Goal: Check status: Check status

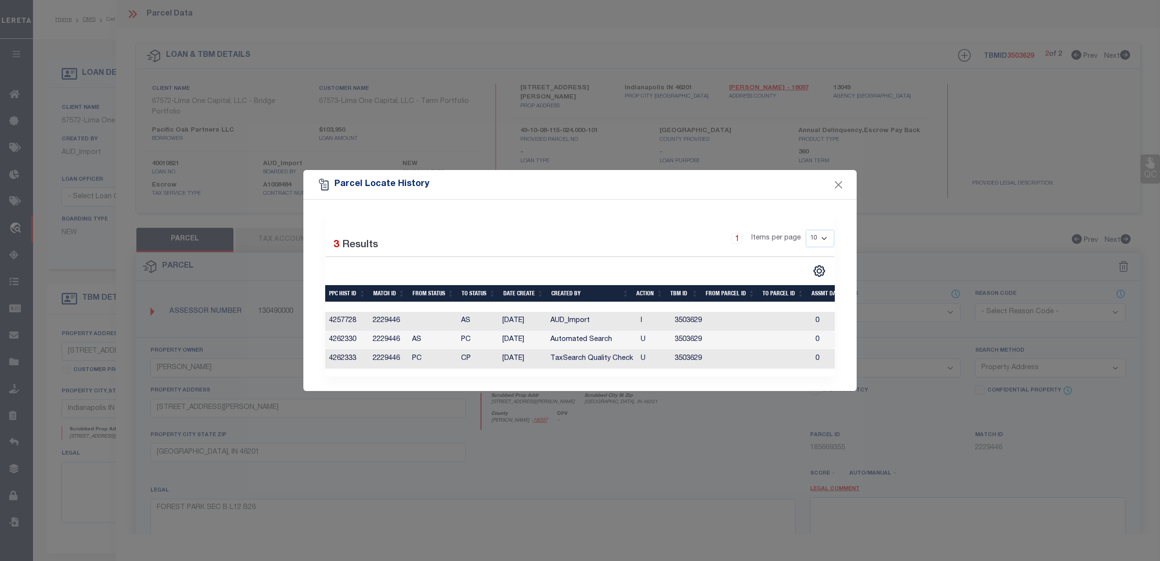
select select "CP"
select select "ATL"
select select "ADD"
select select "Escrow"
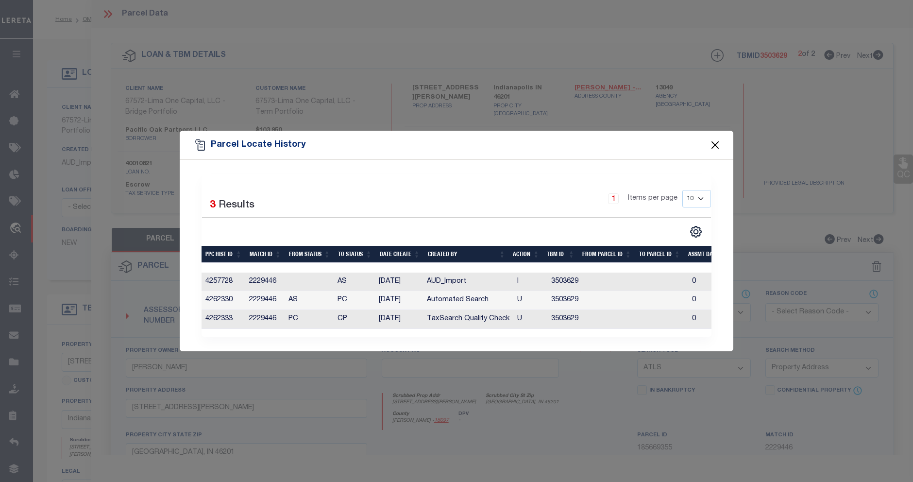
click at [715, 146] on button "Close" at bounding box center [715, 145] width 13 height 13
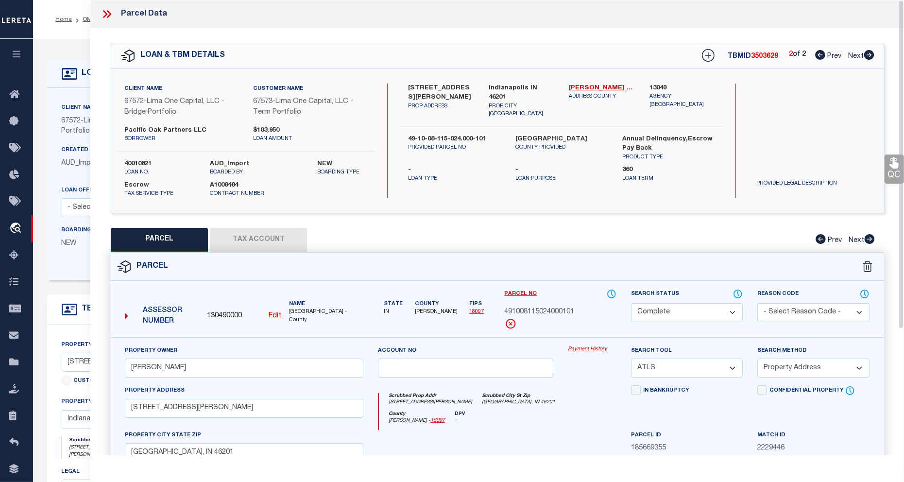
click at [111, 16] on icon at bounding box center [106, 14] width 13 height 13
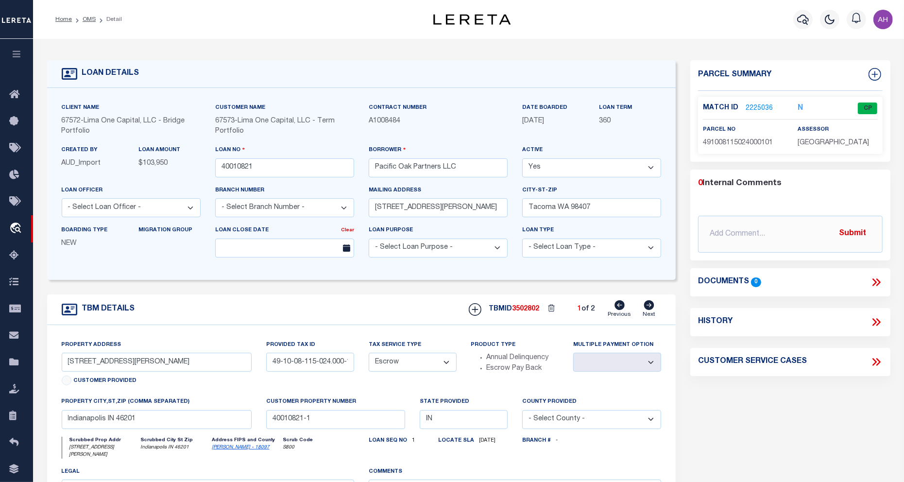
click at [23, 52] on button "button" at bounding box center [16, 55] width 33 height 33
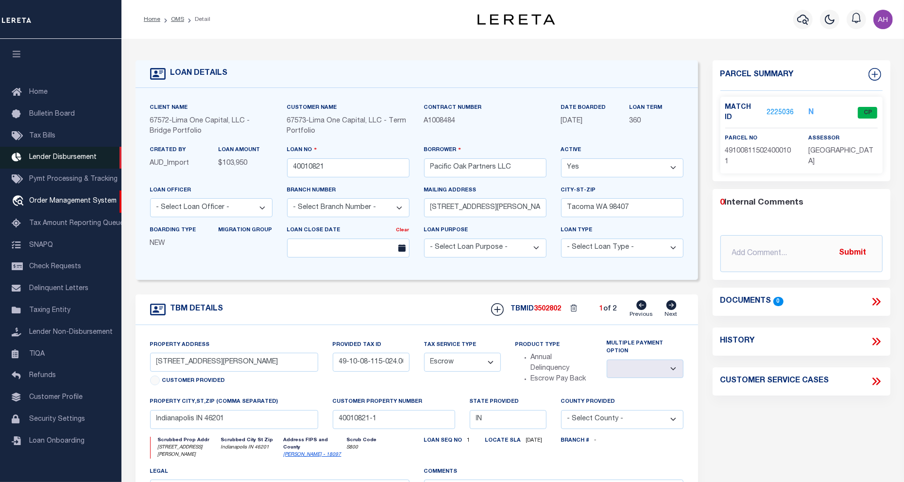
click at [61, 158] on span "Lender Disbursement" at bounding box center [62, 157] width 67 height 7
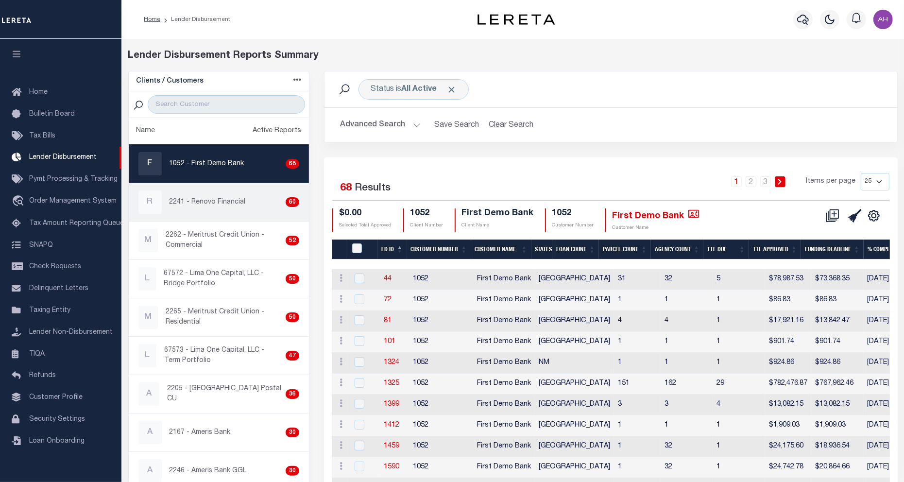
click at [234, 200] on p "2241 - Renovo Financial" at bounding box center [207, 202] width 76 height 10
checkbox input "true"
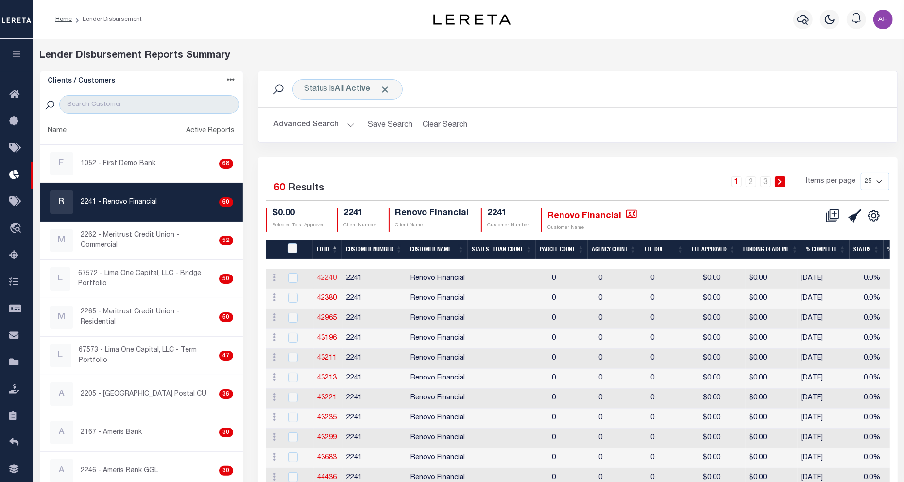
click at [325, 276] on link "42240" at bounding box center [327, 278] width 19 height 7
checkbox input "true"
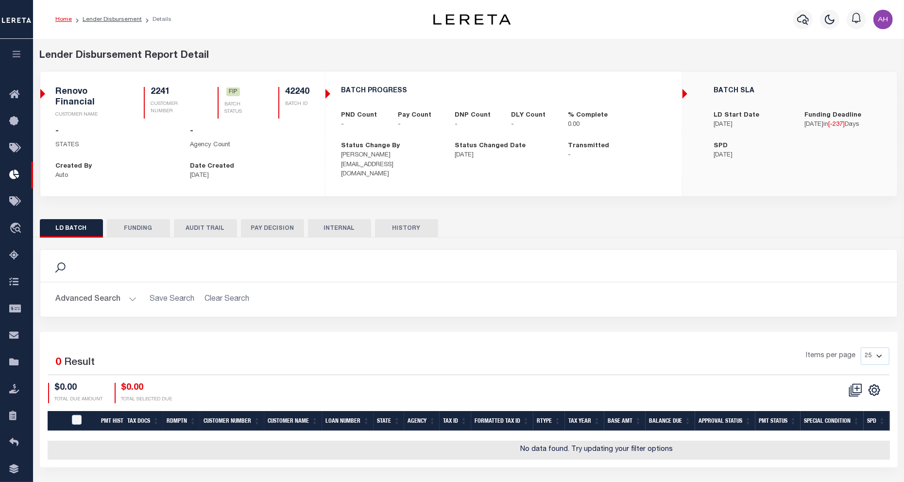
checkbox input "true"
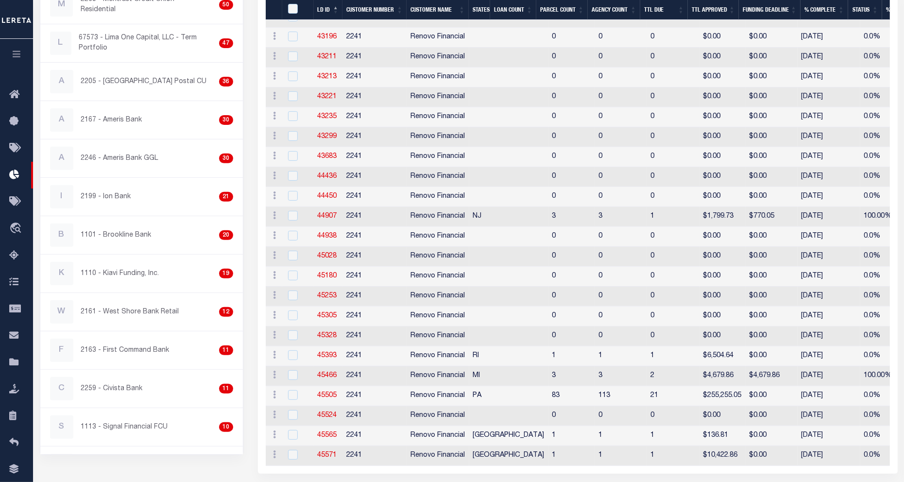
scroll to position [355, 0]
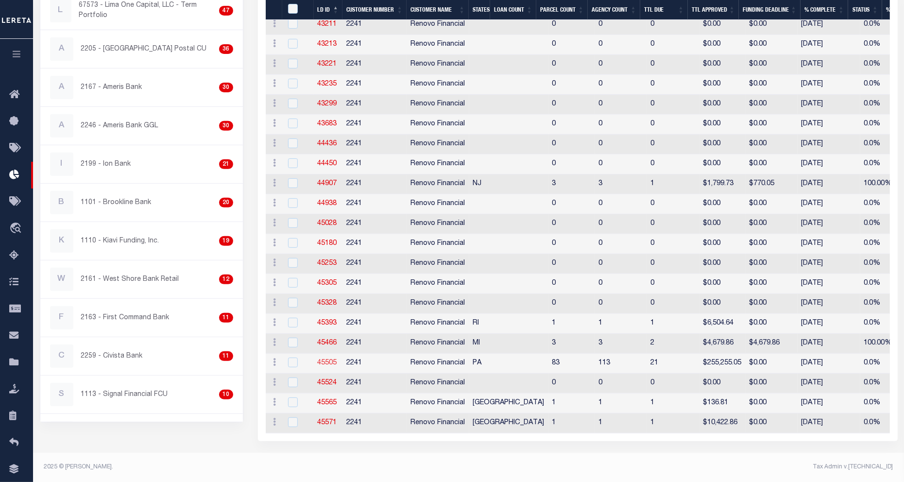
click at [326, 359] on link "45505" at bounding box center [327, 362] width 19 height 7
checkbox input "true"
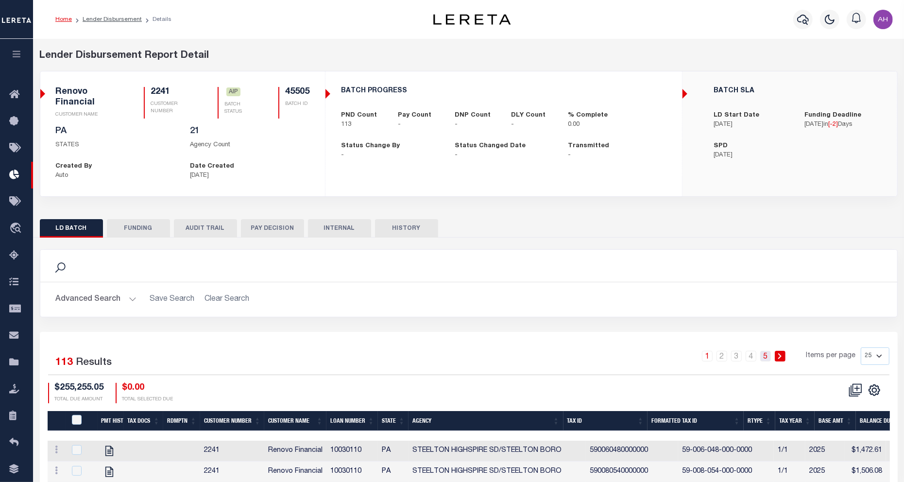
click at [765, 355] on link "5" at bounding box center [765, 356] width 11 height 11
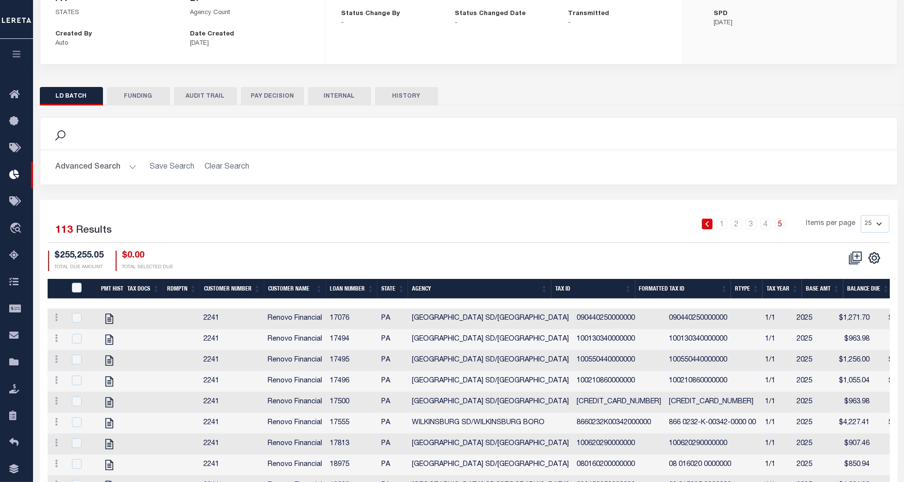
scroll to position [284, 0]
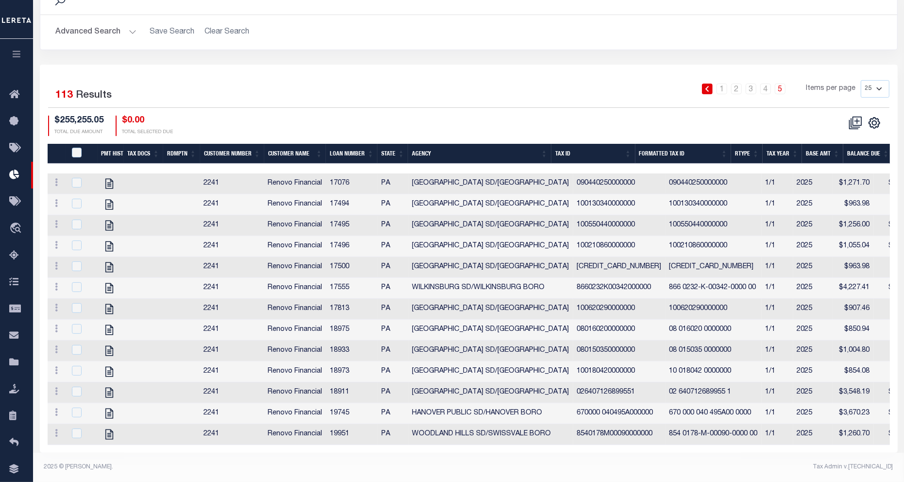
checkbox input "true"
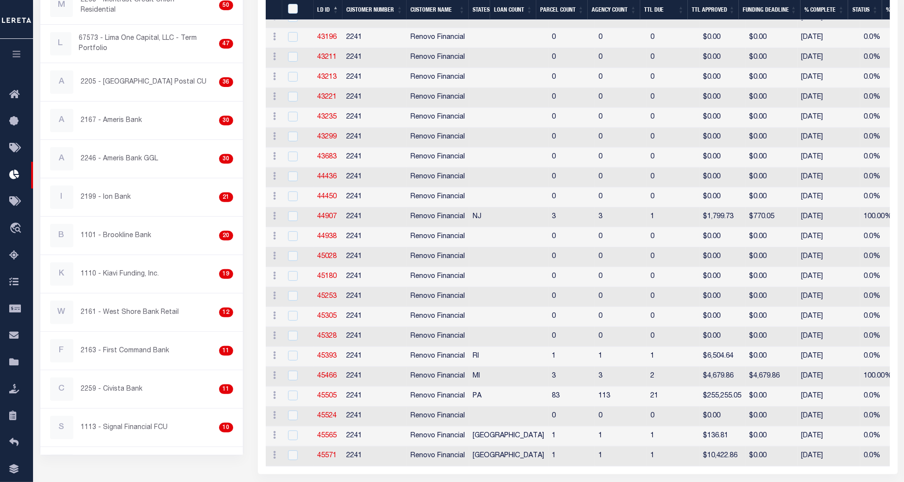
scroll to position [355, 0]
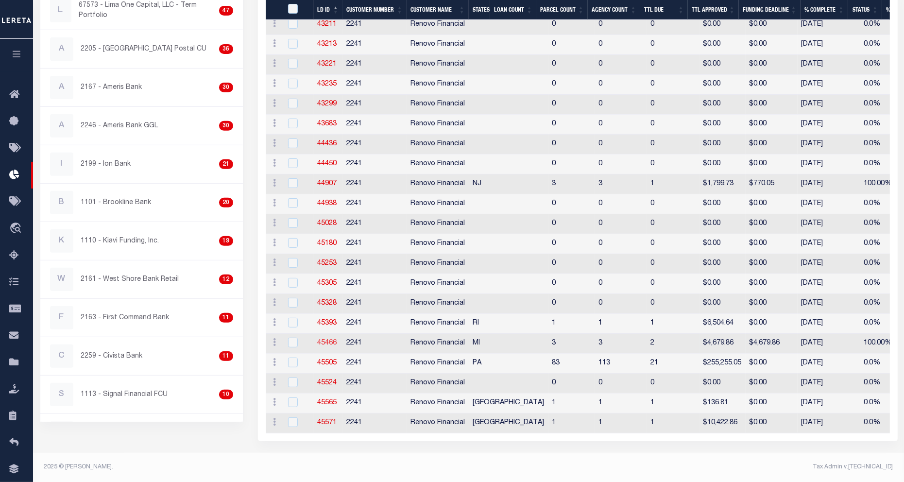
click at [326, 339] on link "45466" at bounding box center [327, 342] width 19 height 7
checkbox input "true"
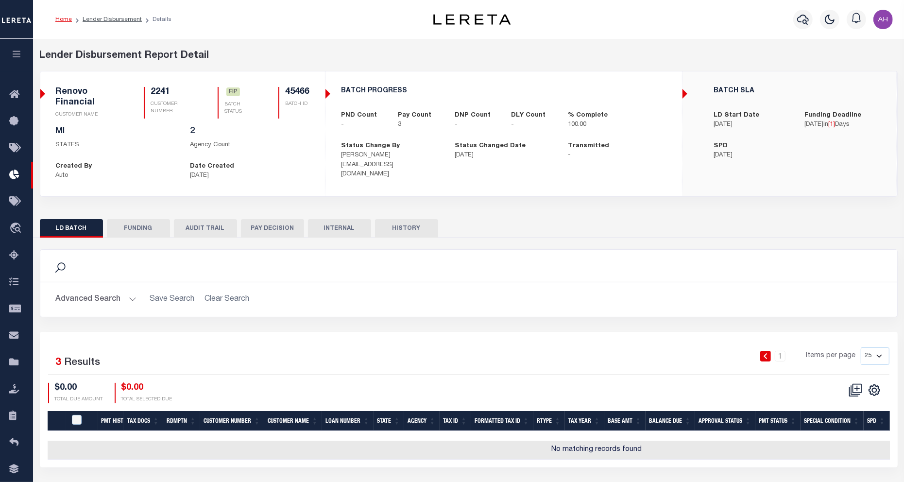
scroll to position [33, 0]
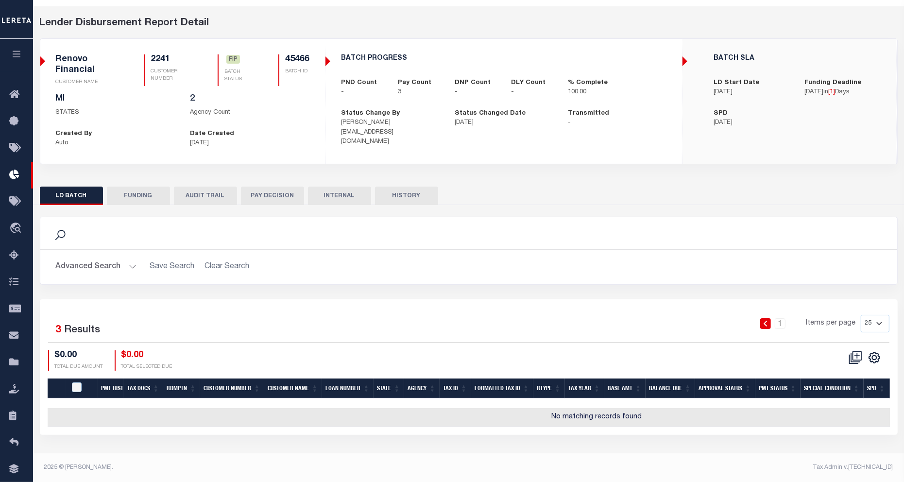
click at [135, 193] on button "FUNDING" at bounding box center [138, 195] width 63 height 18
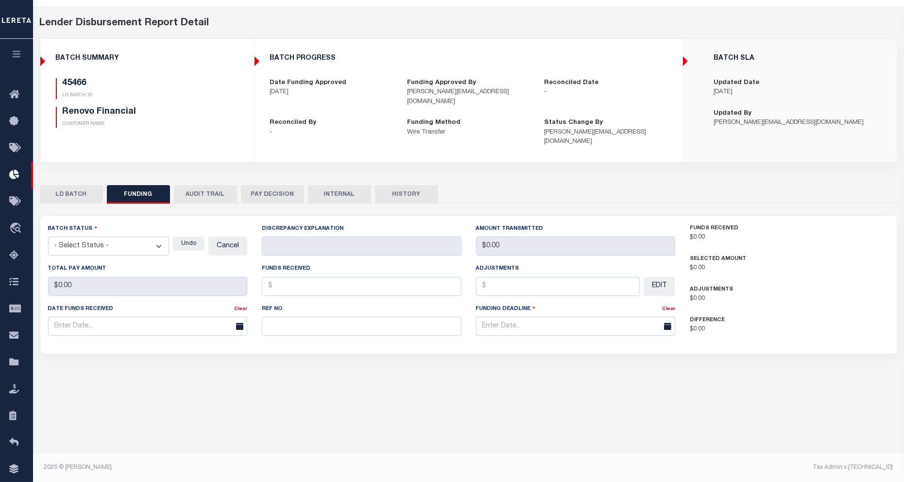
type input "$4,679.86"
type input "$0"
type input "[DATE]"
select select "100"
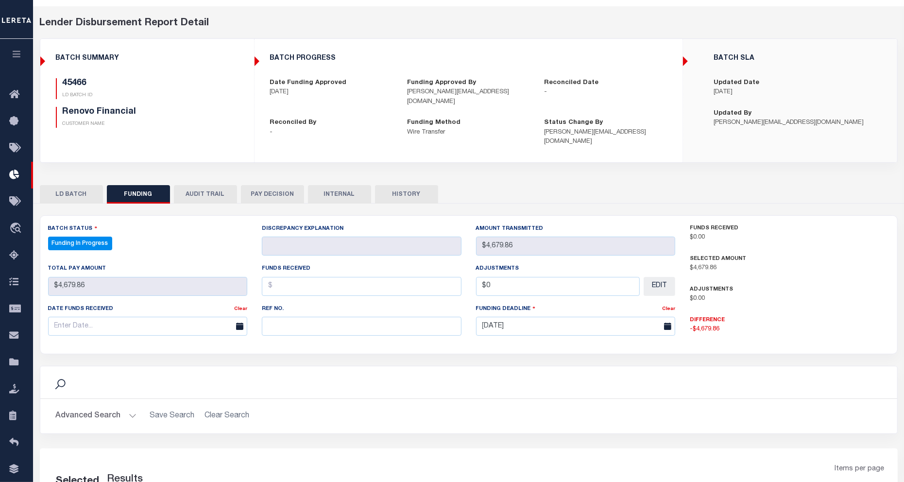
select select "100"
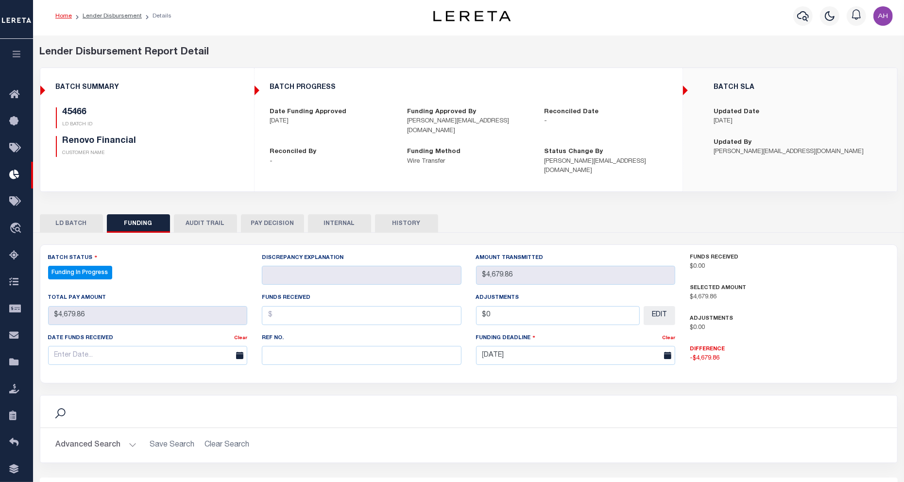
scroll to position [0, 0]
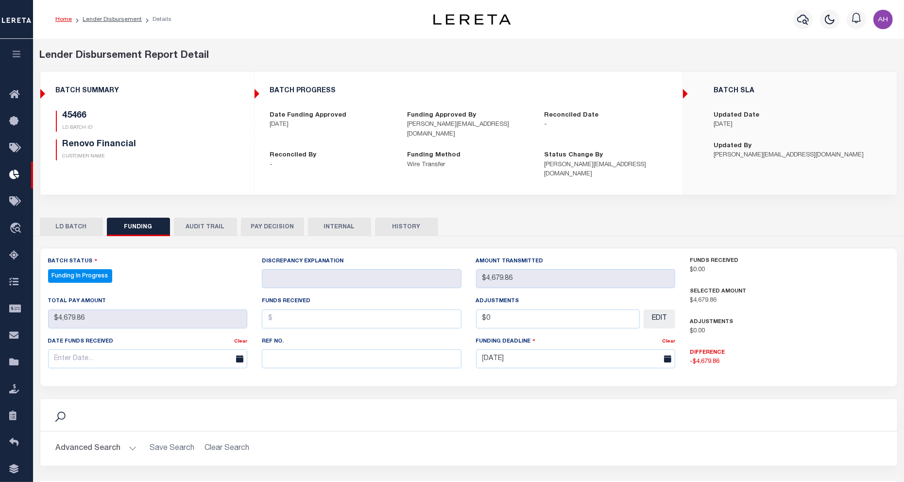
checkbox input "true"
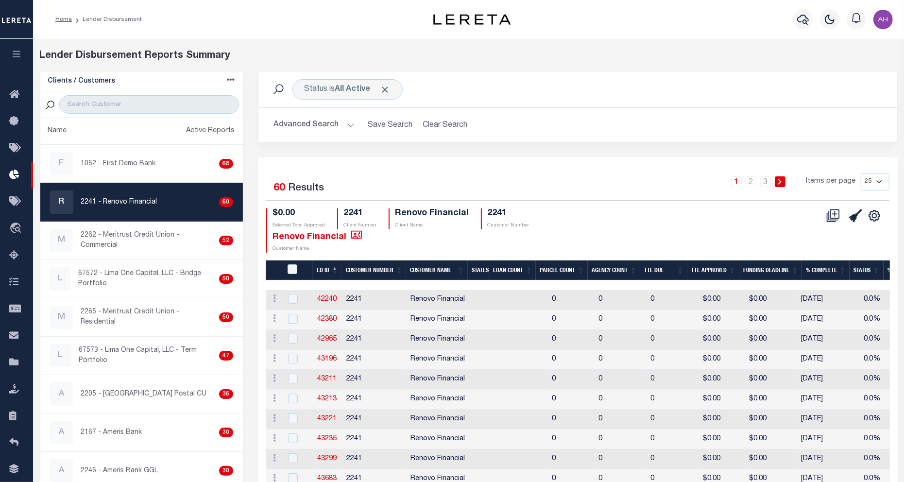
click at [325, 268] on th "LD ID" at bounding box center [327, 270] width 29 height 20
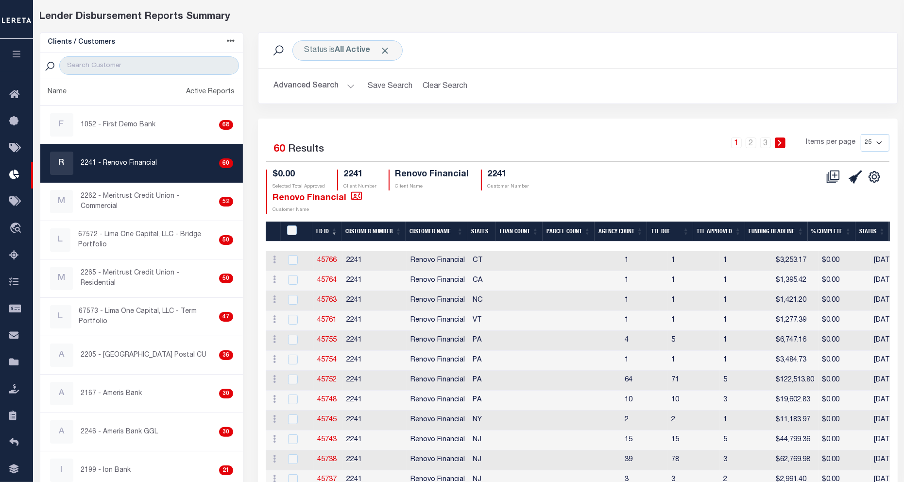
scroll to position [39, 0]
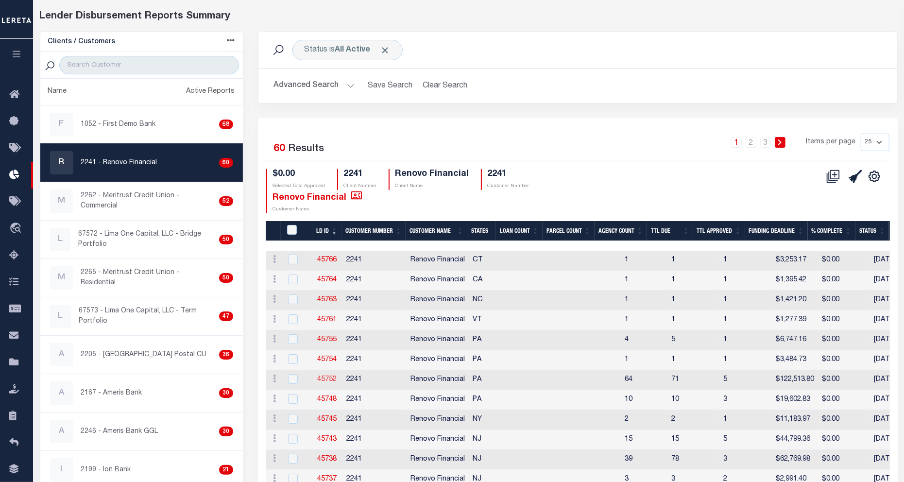
click at [329, 383] on link "45752" at bounding box center [327, 379] width 19 height 7
checkbox input "true"
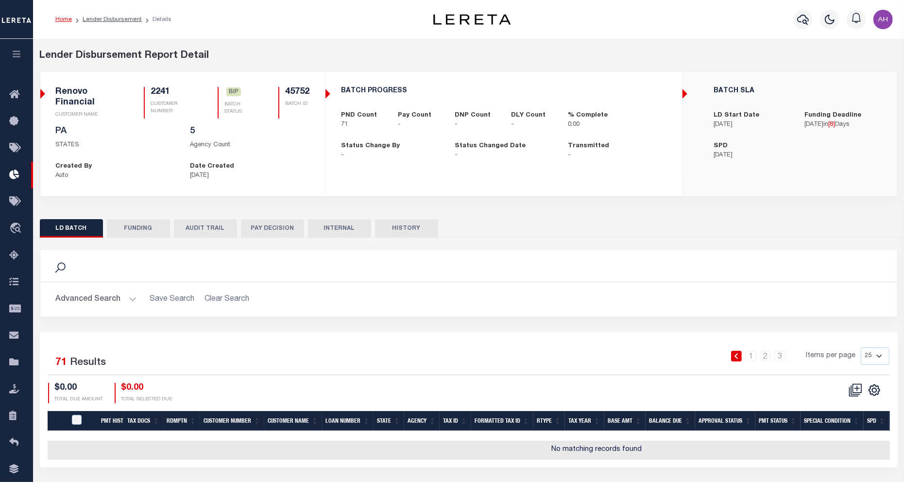
scroll to position [33, 0]
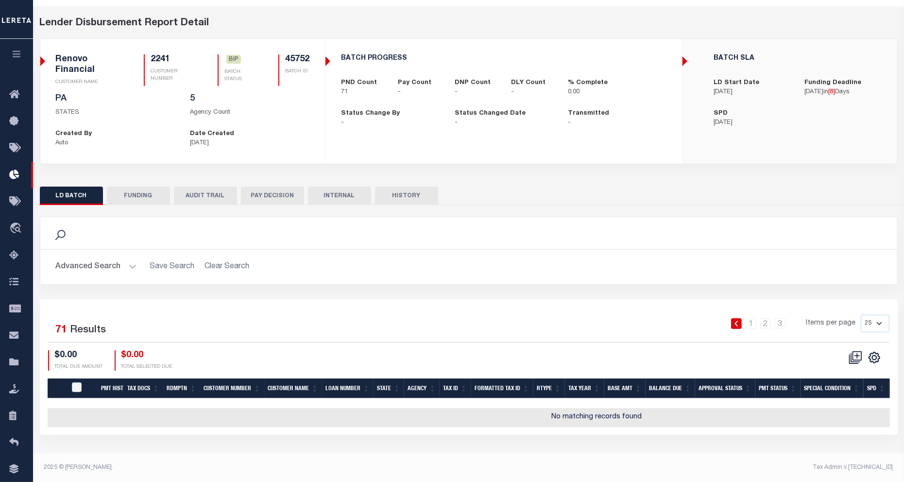
click at [134, 200] on button "FUNDING" at bounding box center [138, 195] width 63 height 18
select select "100"
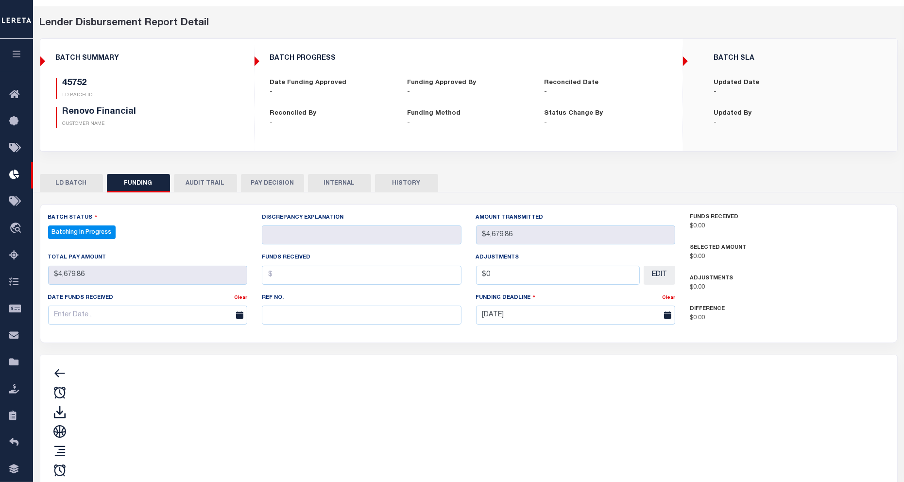
type input "$0"
type input "[DATE]"
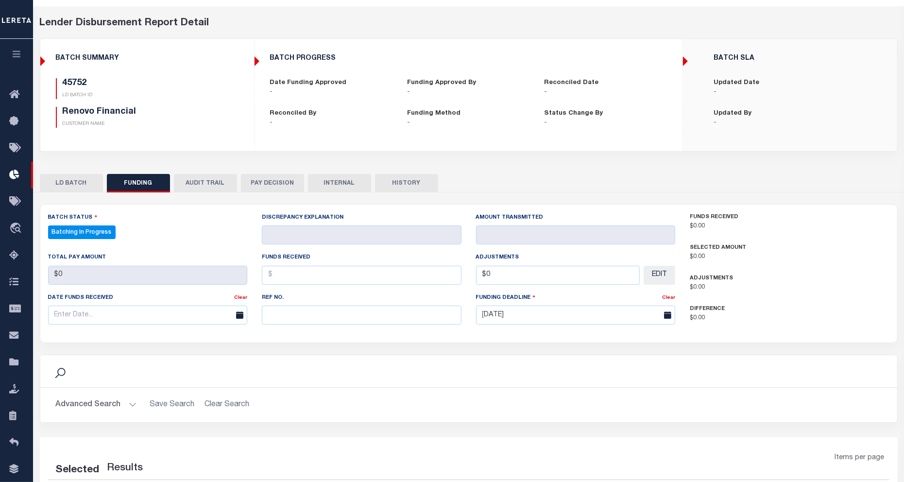
select select "100"
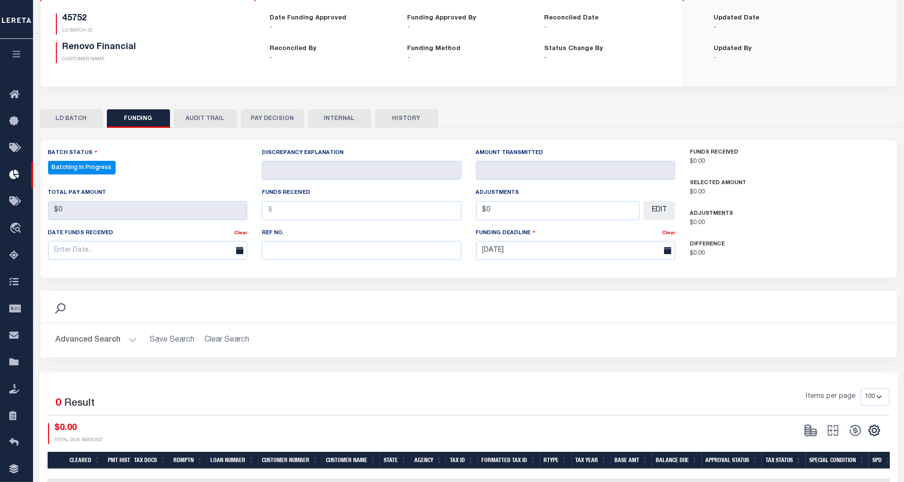
scroll to position [156, 0]
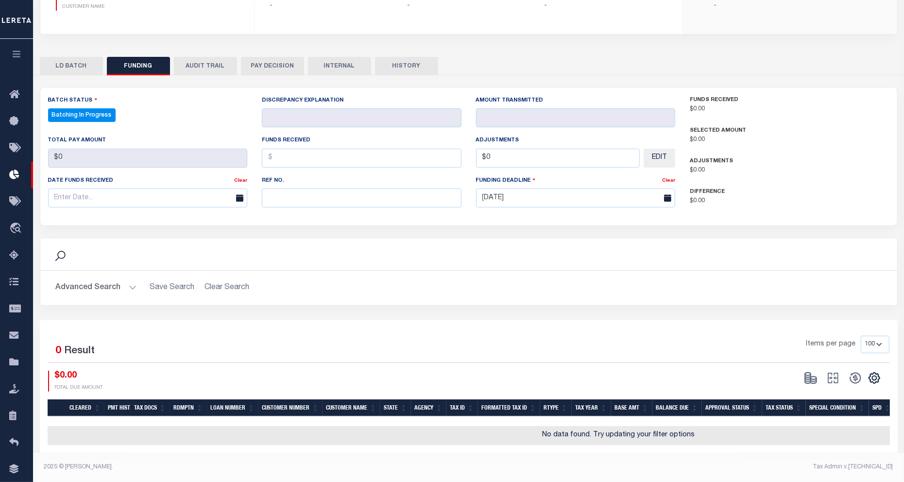
click at [66, 59] on button "LD BATCH" at bounding box center [71, 66] width 63 height 18
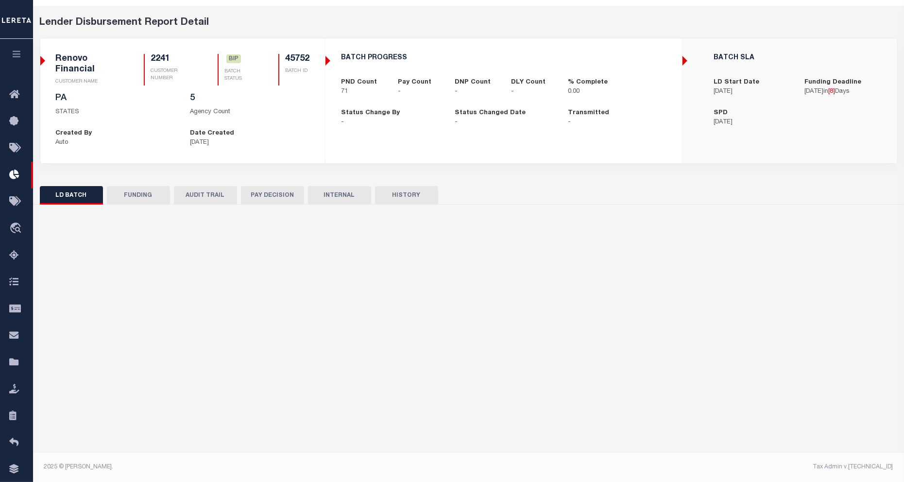
scroll to position [33, 0]
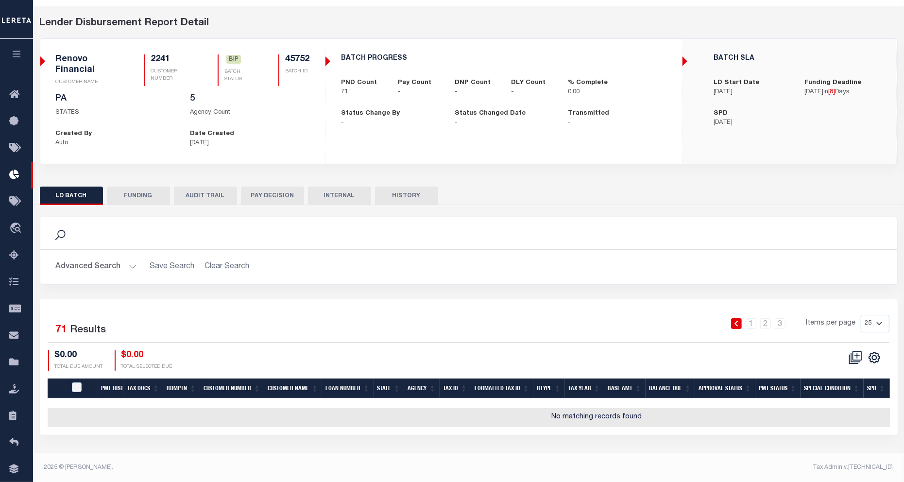
checkbox input "true"
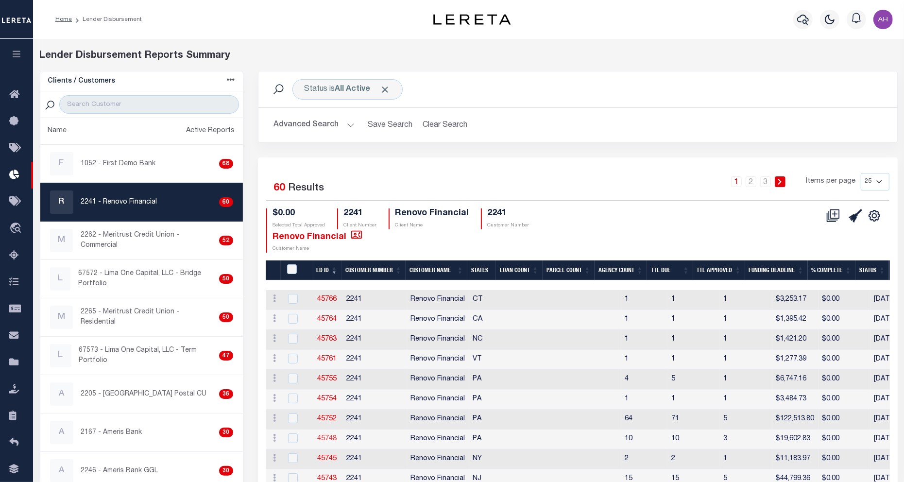
click at [330, 437] on link "45748" at bounding box center [327, 438] width 19 height 7
checkbox input "true"
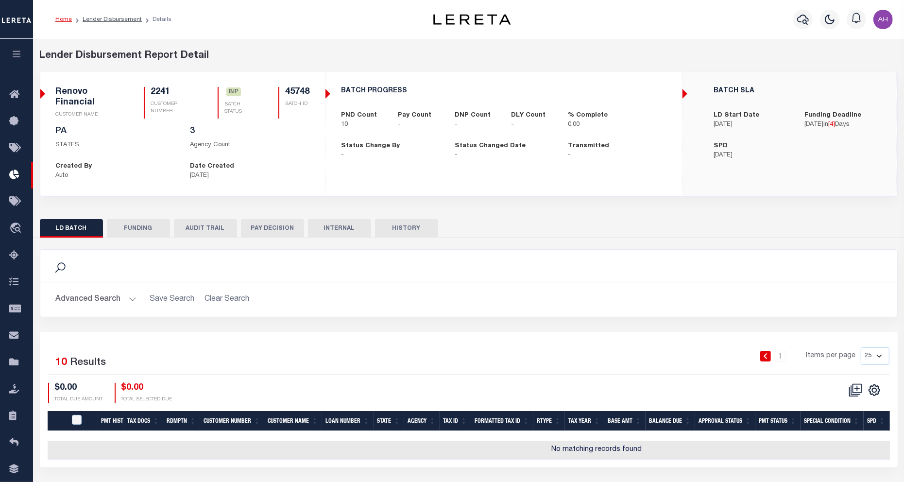
scroll to position [18, 0]
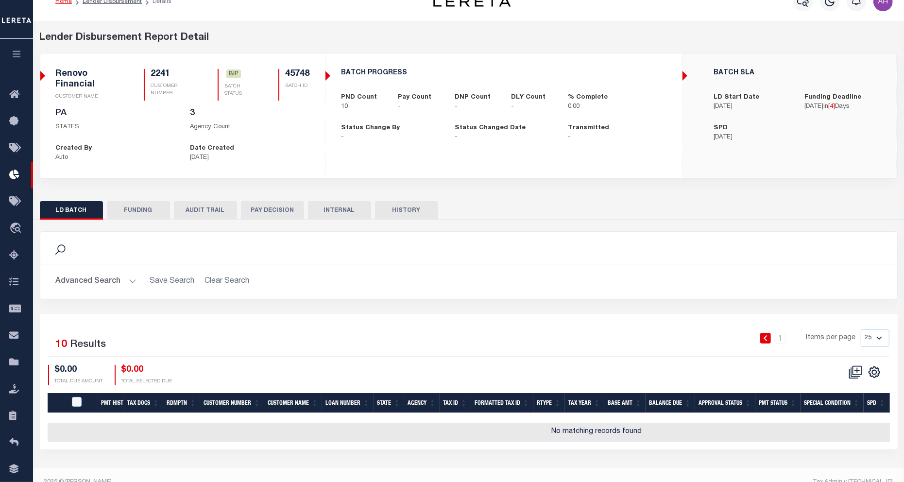
click at [147, 204] on button "FUNDING" at bounding box center [138, 210] width 63 height 18
select select "7"
select select "100"
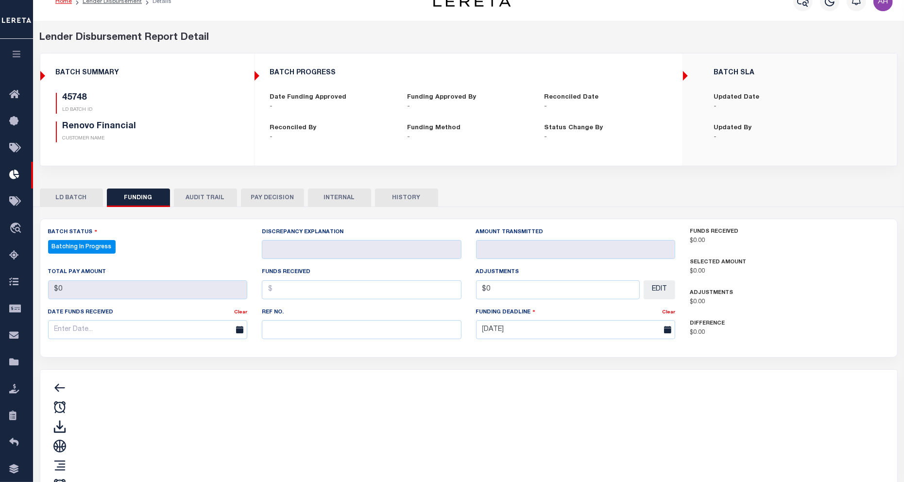
type input "$0"
type input "[DATE]"
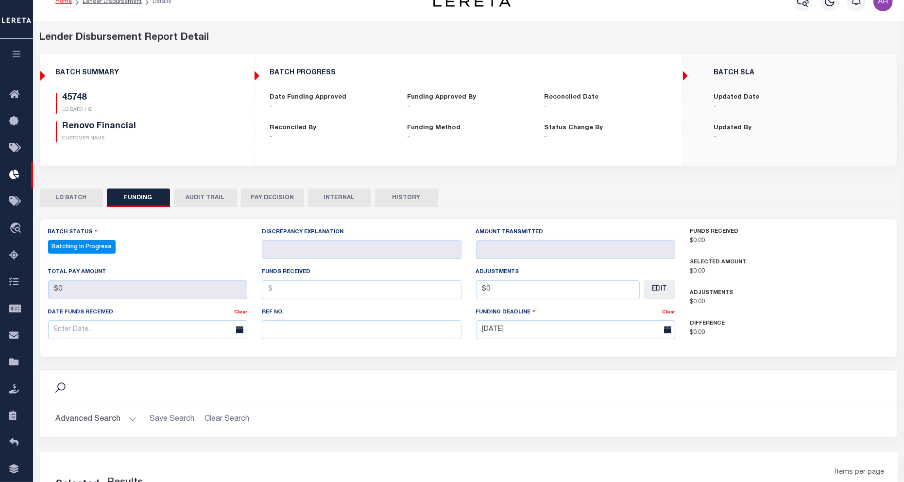
select select "100"
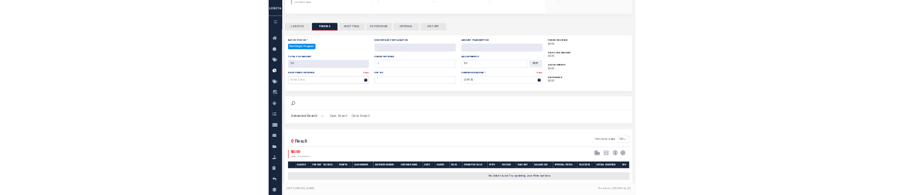
scroll to position [154, 0]
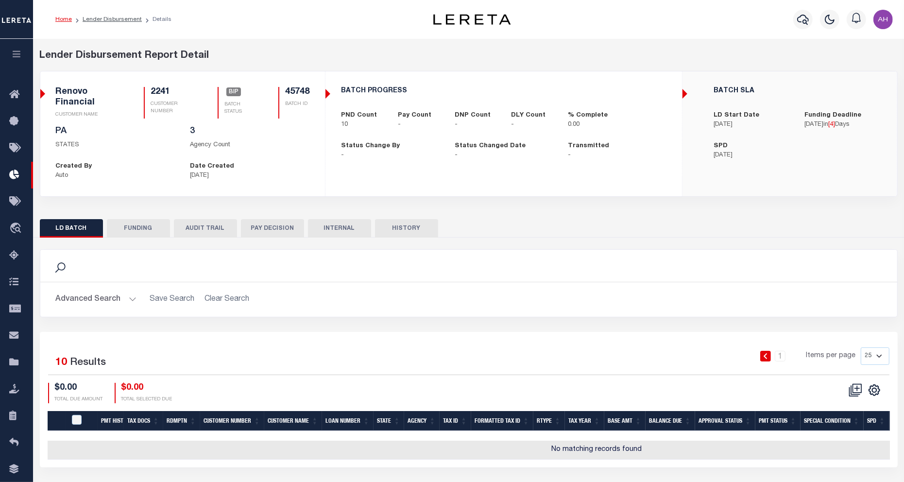
scroll to position [33, 0]
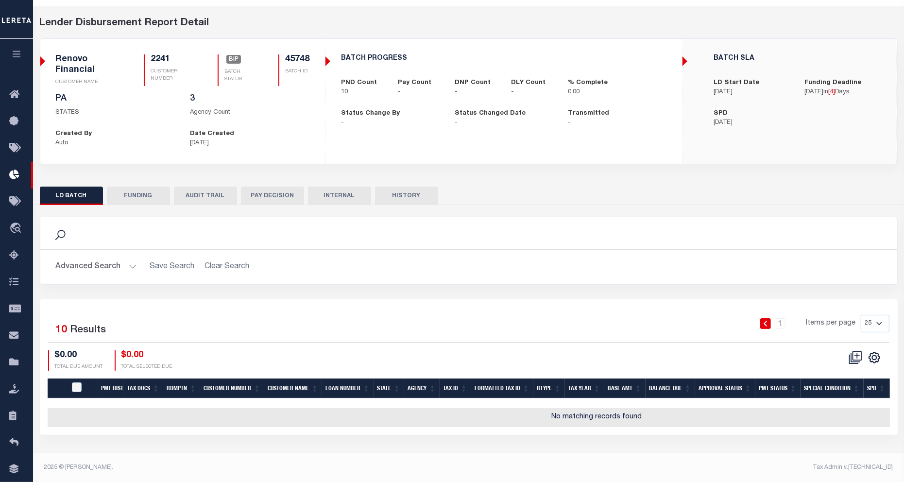
checkbox input "true"
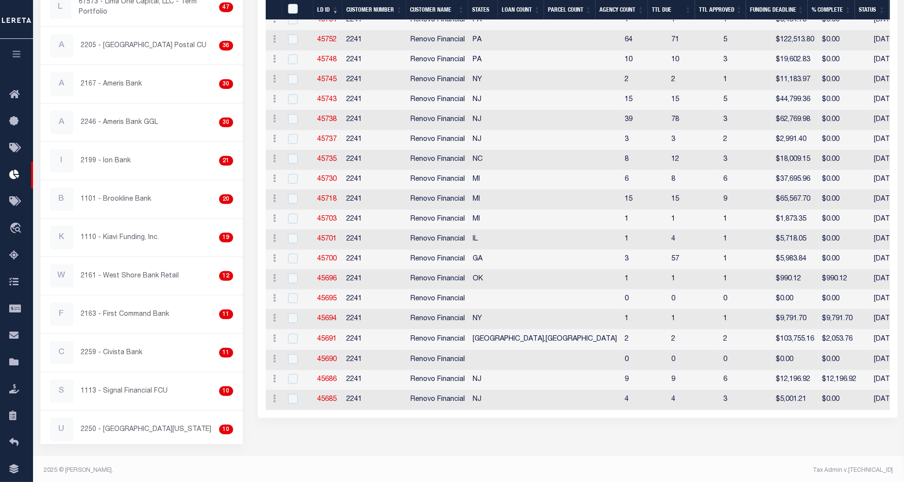
scroll to position [352, 0]
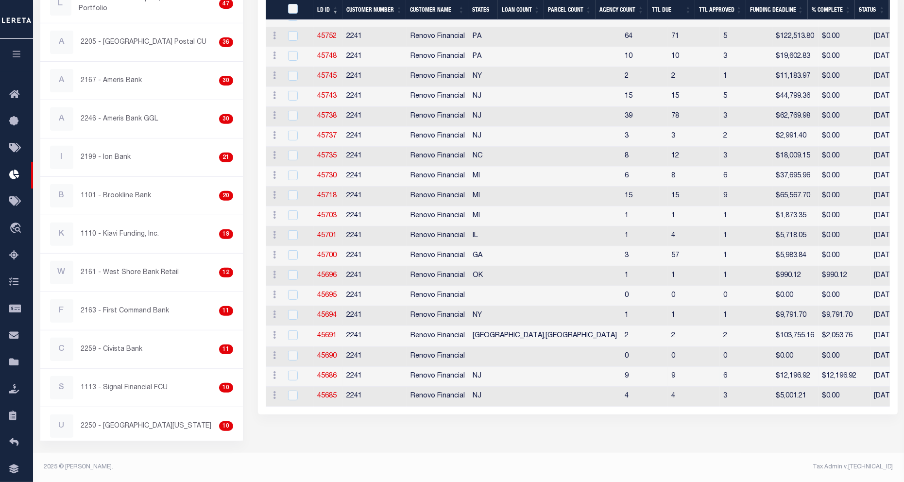
click at [326, 195] on td "45686" at bounding box center [328, 377] width 29 height 20
checkbox input "true"
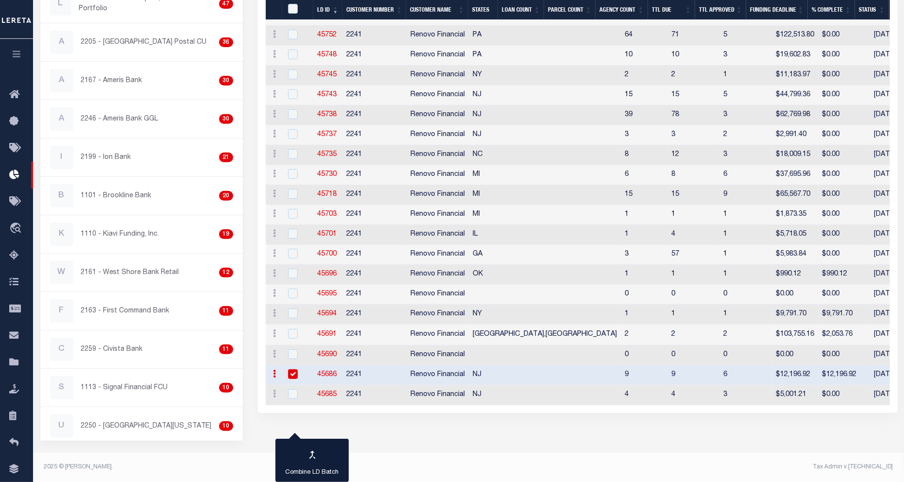
click at [330, 195] on link "45686" at bounding box center [327, 374] width 19 height 7
checkbox input "true"
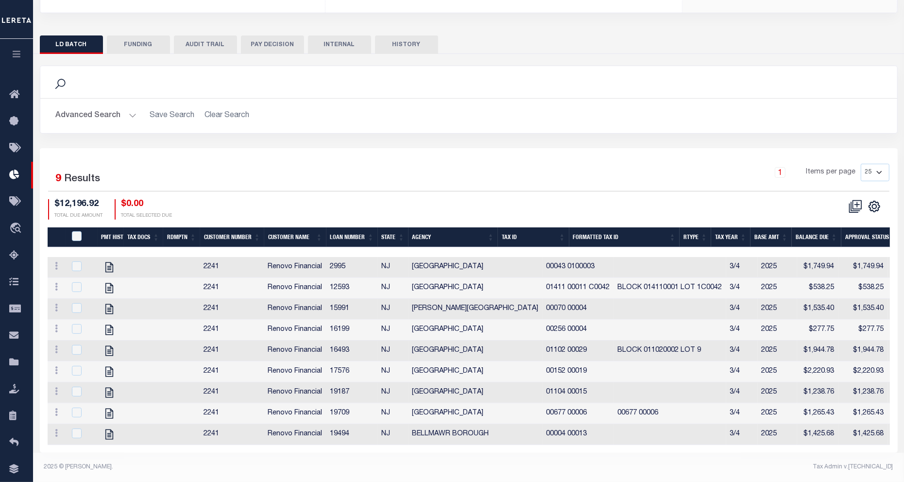
scroll to position [196, 0]
